Goal: Task Accomplishment & Management: Manage account settings

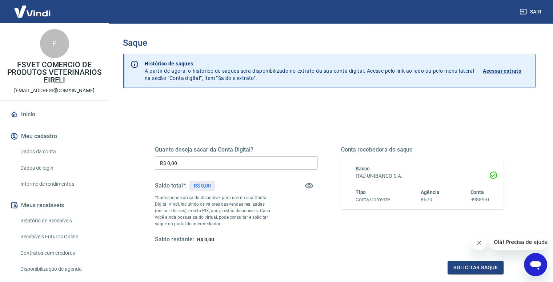
click at [61, 224] on link "Relatório de Recebíveis" at bounding box center [58, 220] width 82 height 15
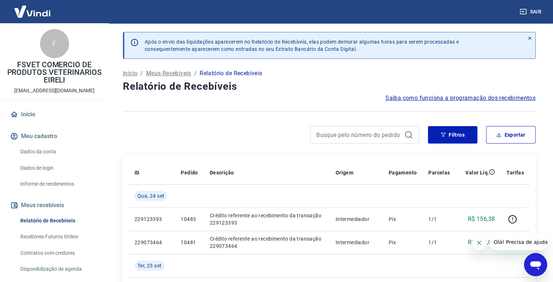
click at [56, 113] on link "Início" at bounding box center [54, 114] width 91 height 16
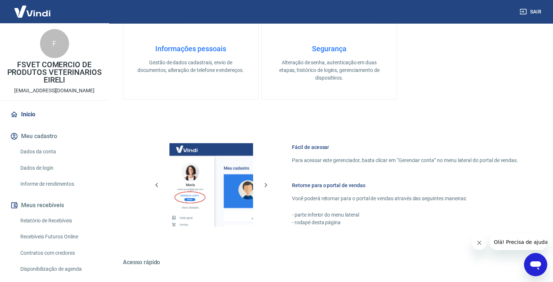
scroll to position [291, 0]
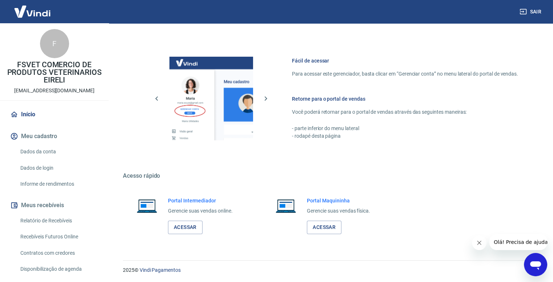
click at [67, 217] on link "Relatório de Recebíveis" at bounding box center [58, 220] width 82 height 15
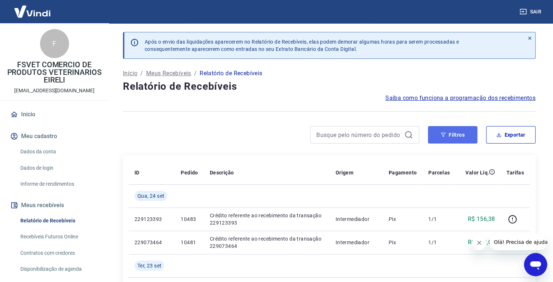
click at [430, 130] on button "Filtros" at bounding box center [452, 134] width 49 height 17
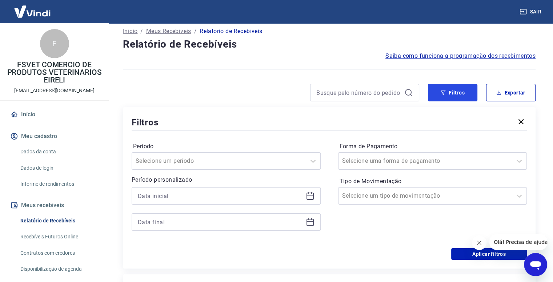
scroll to position [73, 0]
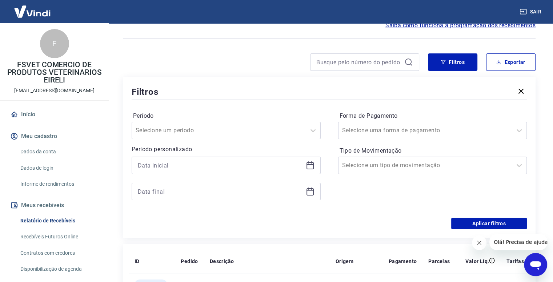
click at [295, 82] on div "Filtros Período Selecione um período Período personalizado Forma de Pagamento S…" at bounding box center [329, 157] width 412 height 161
click at [289, 85] on div "Filtros" at bounding box center [329, 91] width 395 height 13
click at [285, 91] on div "Filtros" at bounding box center [329, 91] width 395 height 13
click at [286, 104] on div "Período Selecione um período Período personalizado Forma de Pagamento Selecione…" at bounding box center [329, 159] width 395 height 116
